Goal: Navigation & Orientation: Find specific page/section

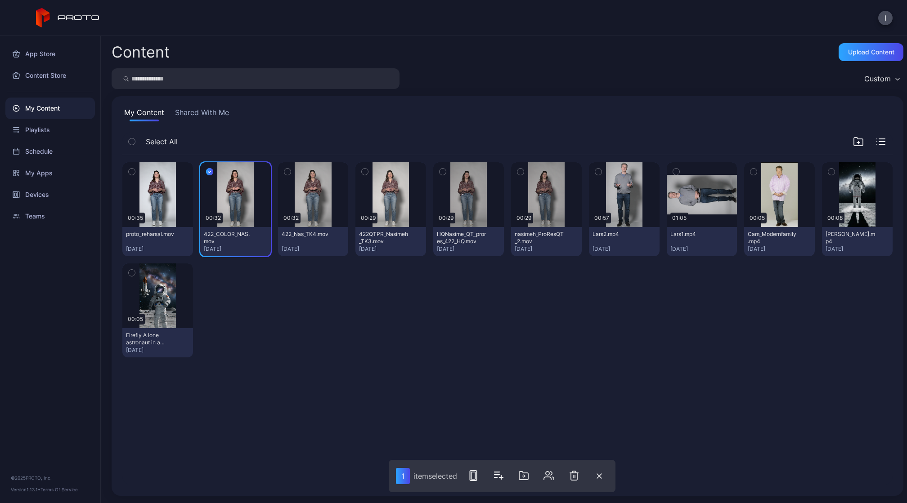
click at [284, 174] on icon "button" at bounding box center [287, 172] width 6 height 10
click at [364, 170] on icon "button" at bounding box center [365, 172] width 6 height 10
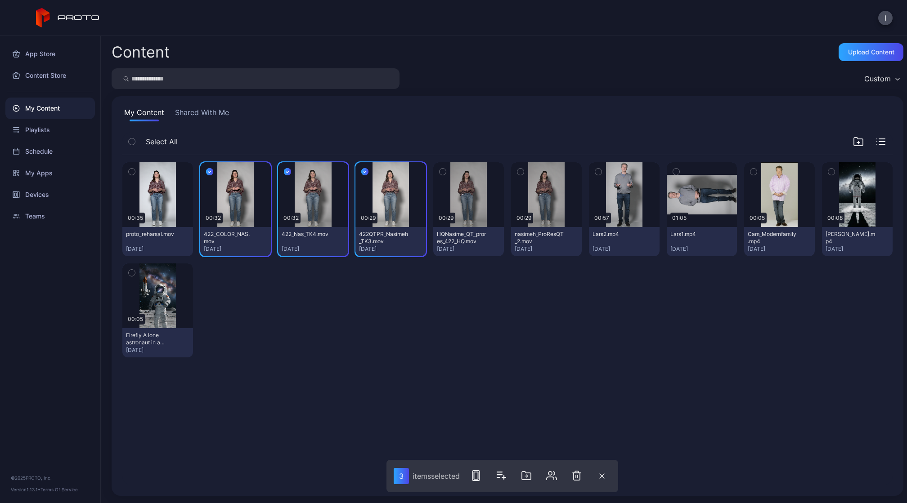
click at [441, 171] on icon "button" at bounding box center [442, 172] width 6 height 10
click at [517, 171] on icon "button" at bounding box center [520, 172] width 6 height 10
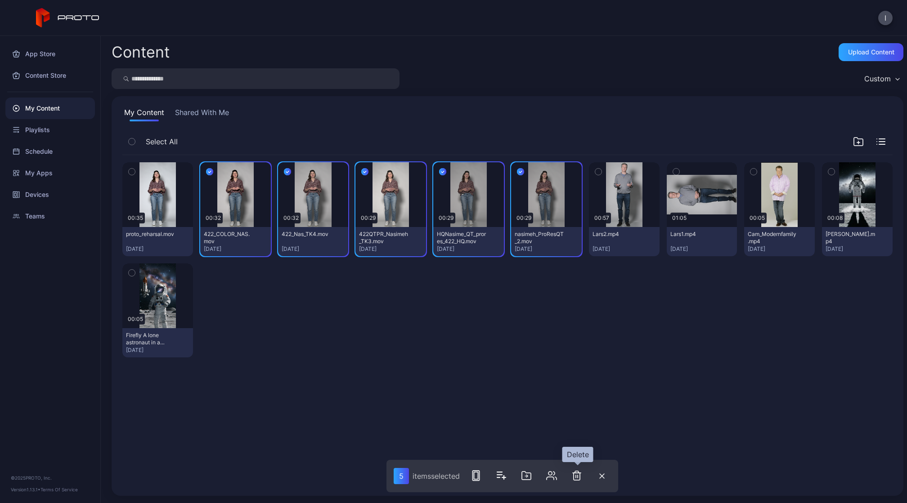
click at [580, 476] on icon "button" at bounding box center [576, 475] width 11 height 11
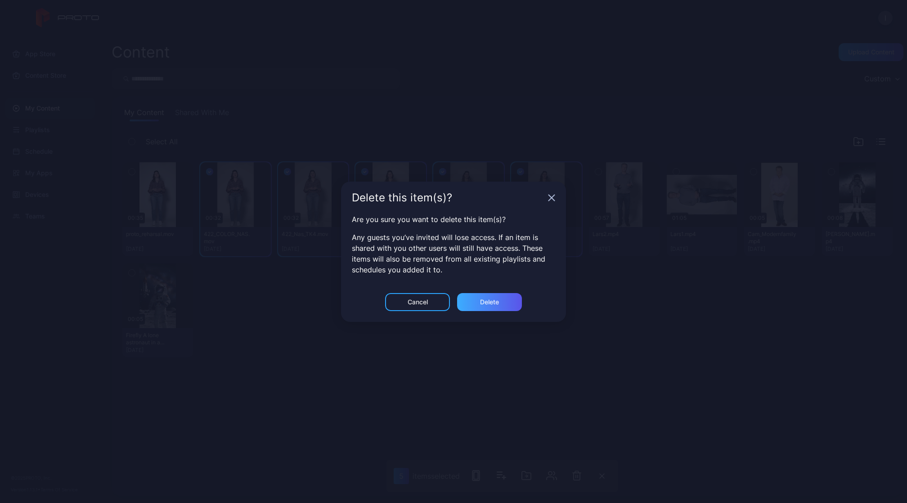
click at [496, 304] on div "Delete" at bounding box center [489, 302] width 19 height 7
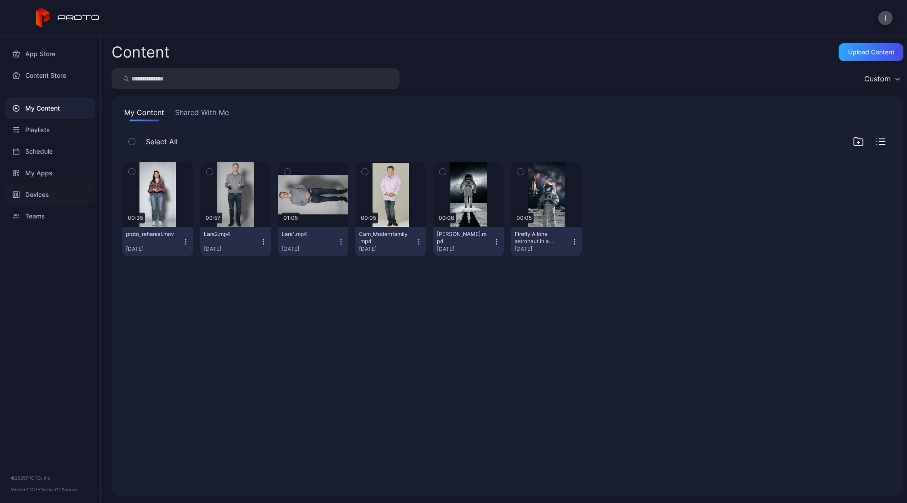
click at [75, 192] on div "Devices" at bounding box center [49, 195] width 89 height 22
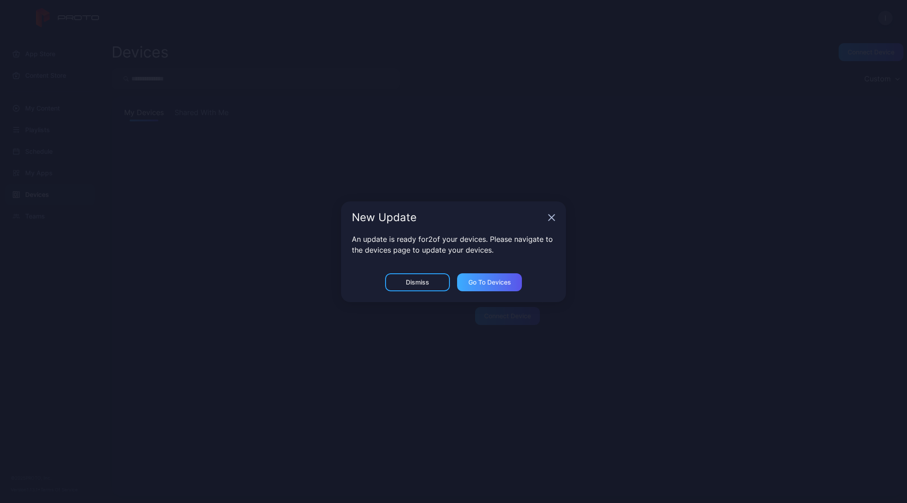
click at [507, 287] on div "Go to devices" at bounding box center [489, 282] width 65 height 18
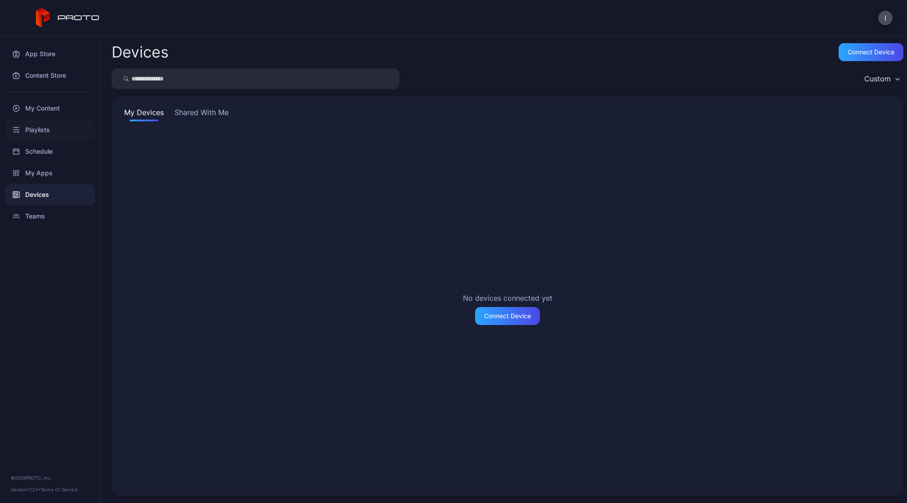
click at [45, 134] on div "Playlists" at bounding box center [49, 130] width 89 height 22
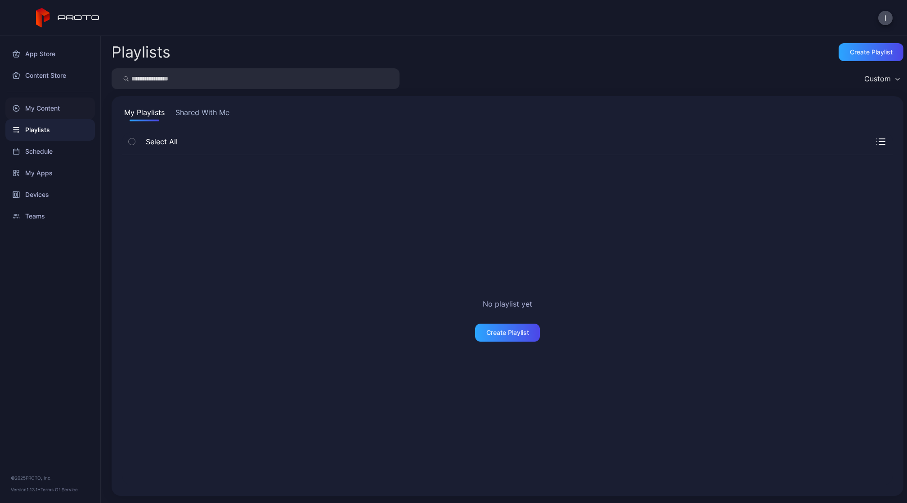
click at [75, 112] on div "My Content" at bounding box center [49, 109] width 89 height 22
